Goal: Task Accomplishment & Management: Complete application form

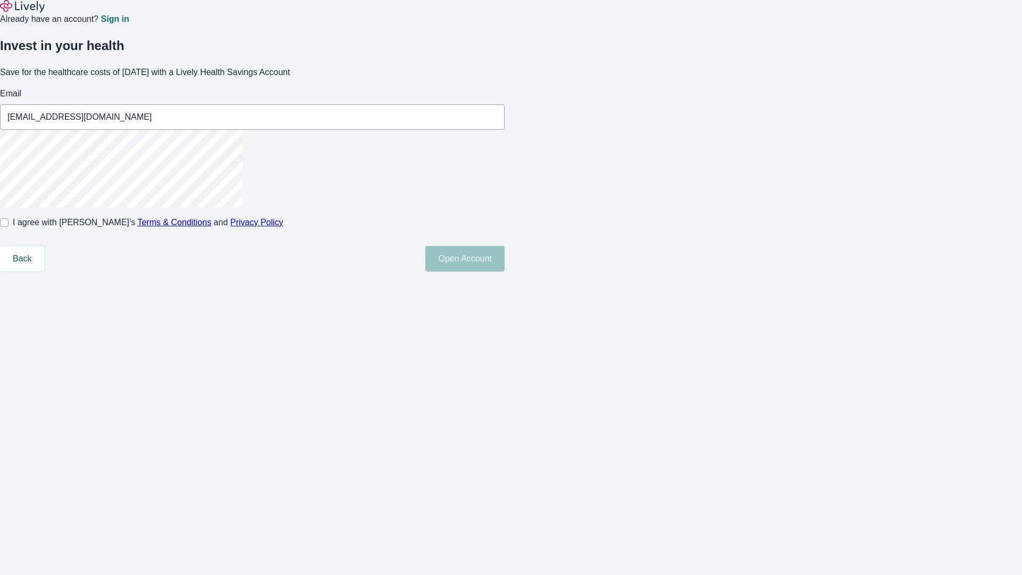
click at [9, 227] on input "I agree with Lively’s Terms & Conditions and Privacy Policy" at bounding box center [4, 222] width 9 height 9
checkbox input "true"
click at [505, 271] on button "Open Account" at bounding box center [464, 259] width 79 height 26
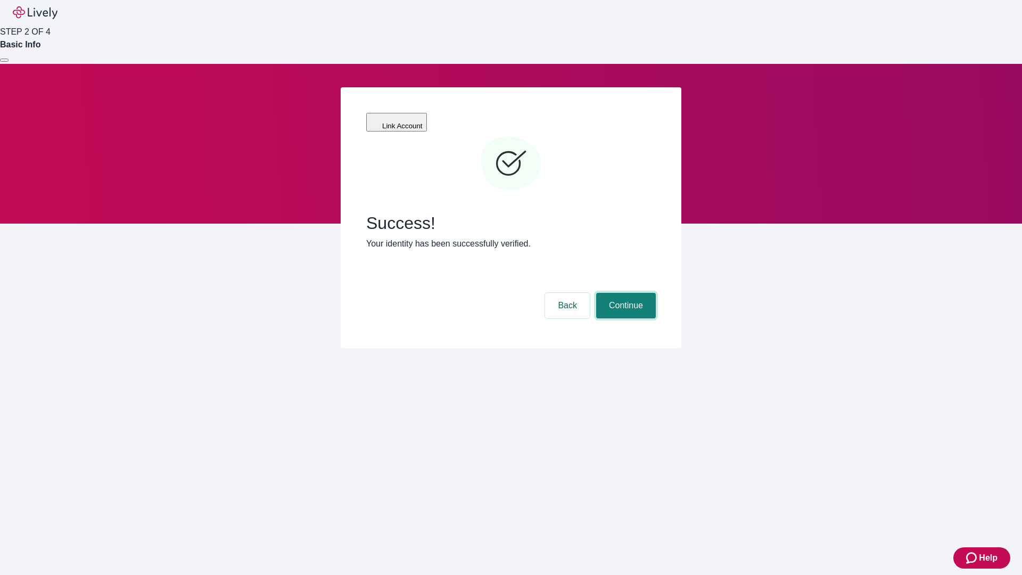
click at [624, 293] on button "Continue" at bounding box center [626, 306] width 60 height 26
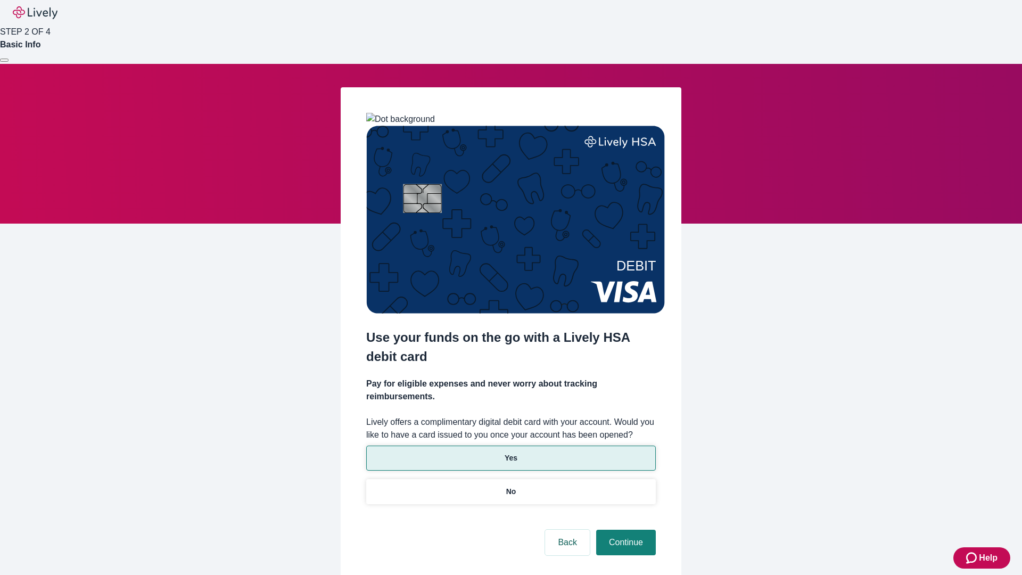
click at [510, 452] on p "Yes" at bounding box center [511, 457] width 13 height 11
click at [624, 530] on button "Continue" at bounding box center [626, 543] width 60 height 26
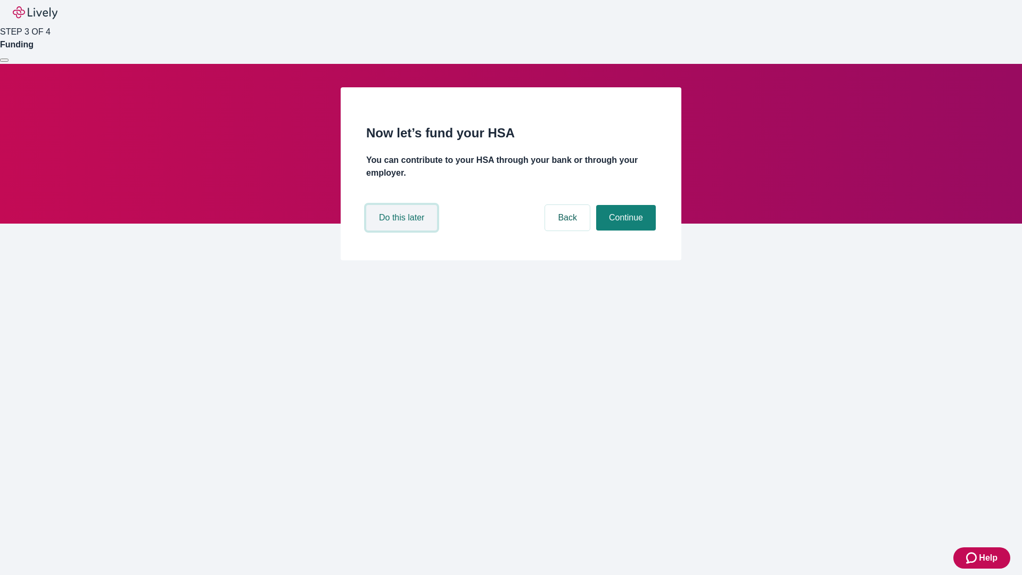
click at [403, 230] on button "Do this later" at bounding box center [401, 218] width 71 height 26
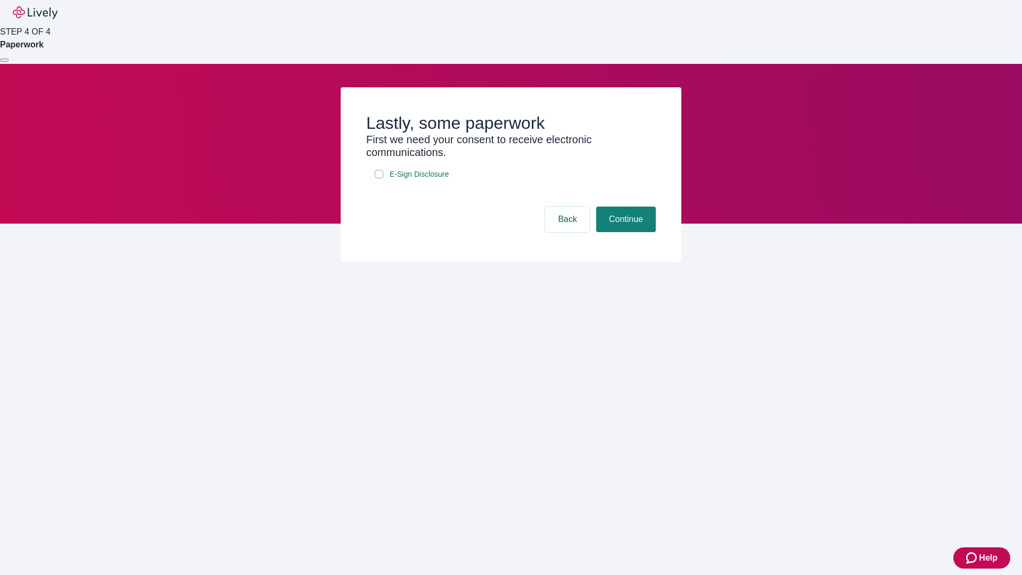
click at [379, 178] on input "E-Sign Disclosure" at bounding box center [379, 174] width 9 height 9
checkbox input "true"
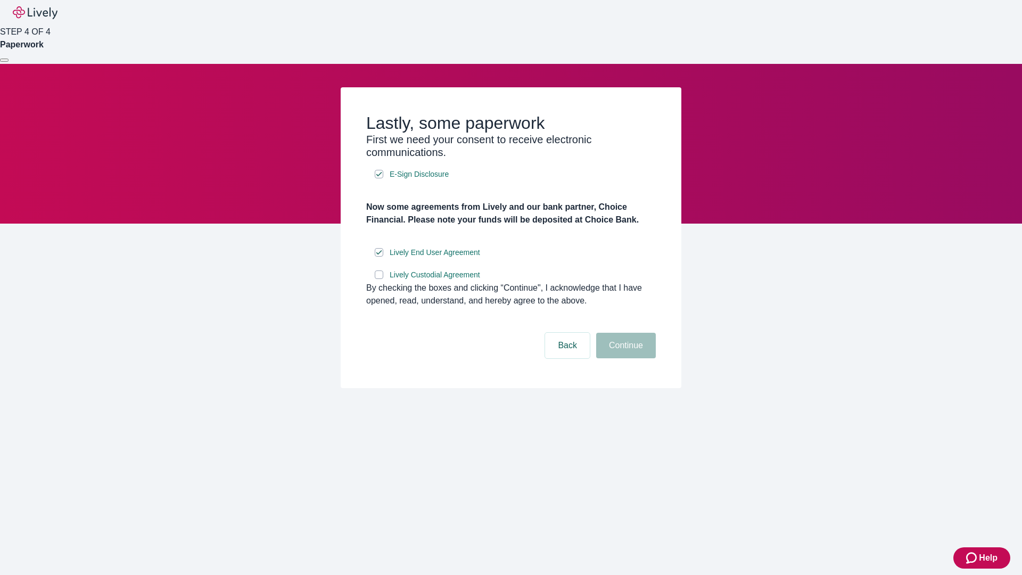
click at [379, 279] on input "Lively Custodial Agreement" at bounding box center [379, 274] width 9 height 9
checkbox input "true"
click at [624, 358] on button "Continue" at bounding box center [626, 346] width 60 height 26
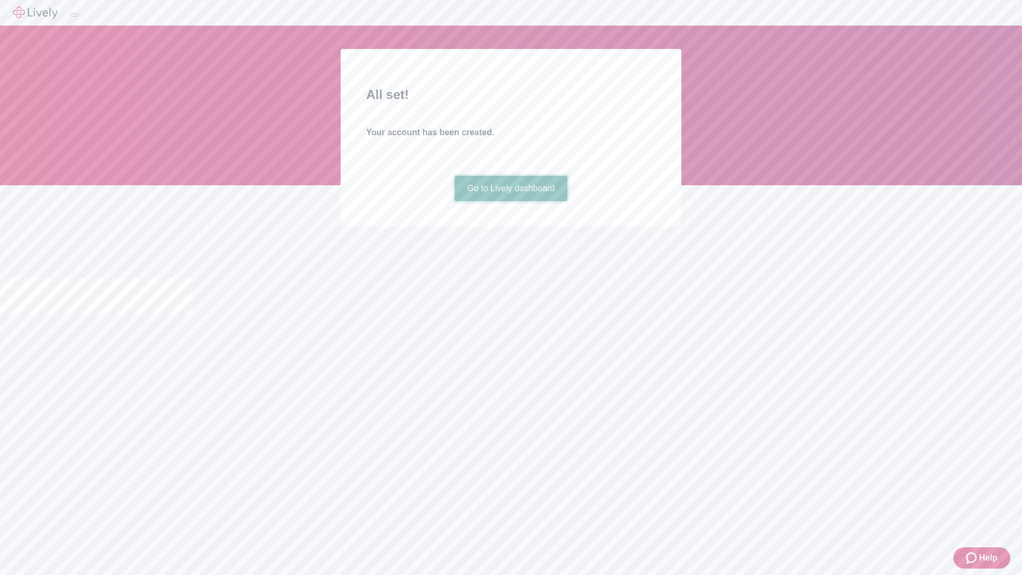
click at [510, 201] on link "Go to Lively dashboard" at bounding box center [511, 189] width 113 height 26
